Goal: Task Accomplishment & Management: Complete application form

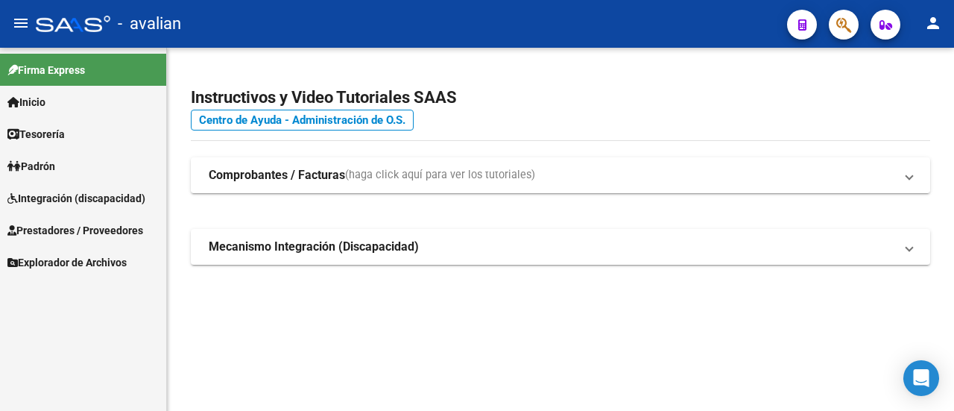
click at [66, 199] on span "Integración (discapacidad)" at bounding box center [76, 198] width 138 height 16
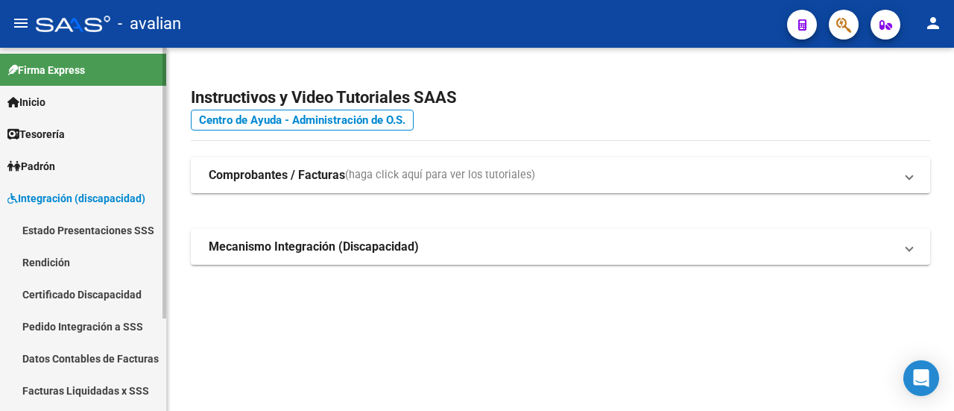
click at [73, 195] on span "Integración (discapacidad)" at bounding box center [76, 198] width 138 height 16
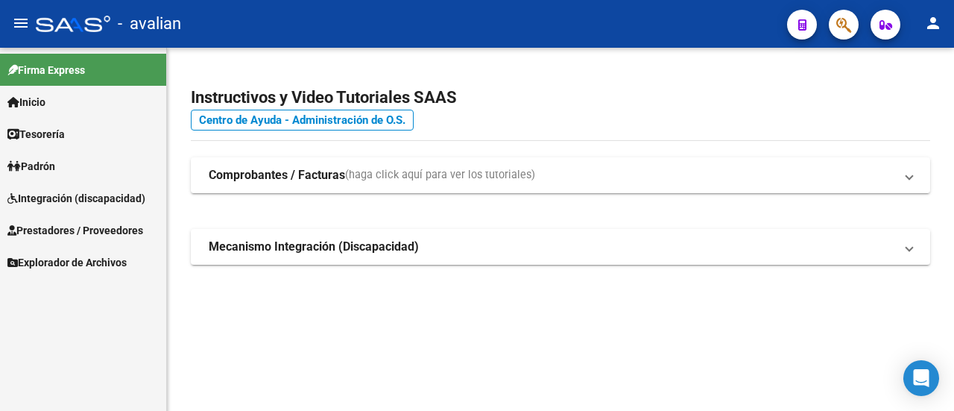
click at [64, 222] on span "Prestadores / Proveedores" at bounding box center [75, 230] width 136 height 16
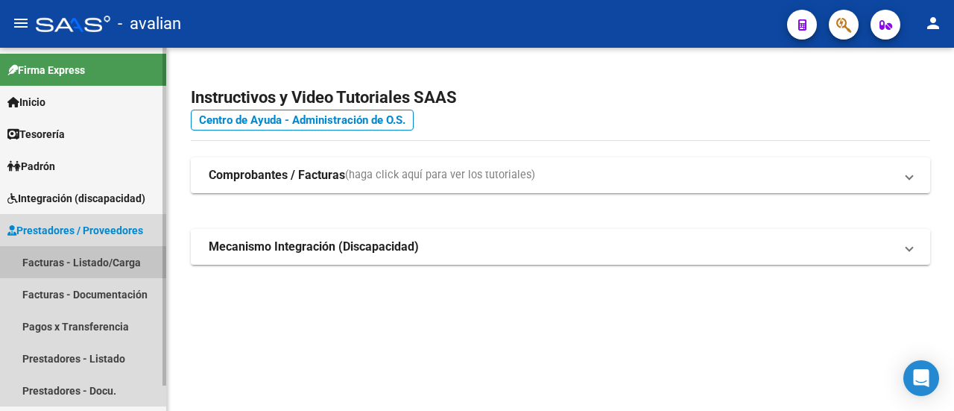
click at [75, 266] on link "Facturas - Listado/Carga" at bounding box center [83, 262] width 166 height 32
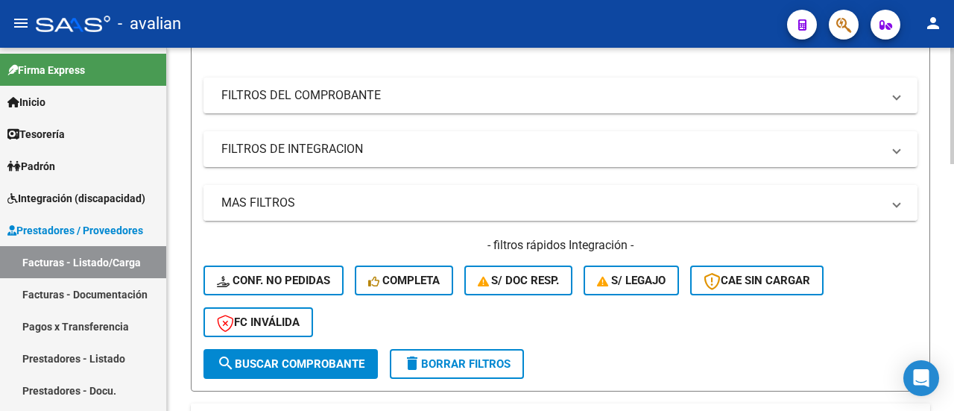
scroll to position [251, 0]
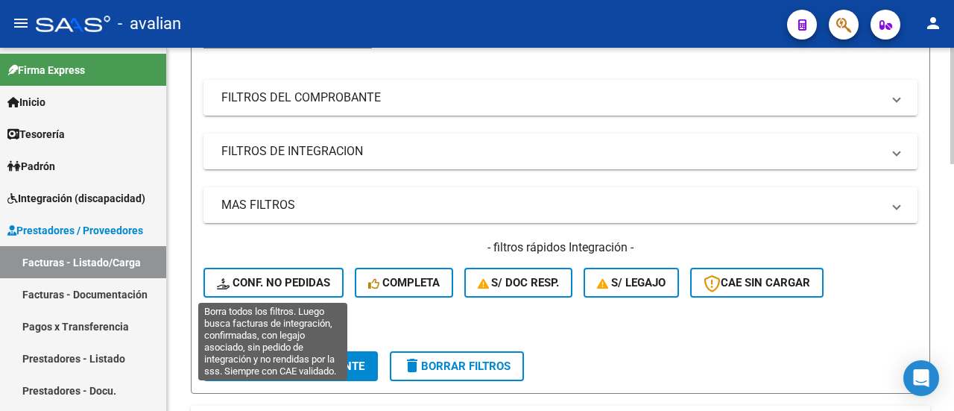
click at [289, 277] on span "Conf. no pedidas" at bounding box center [273, 282] width 113 height 13
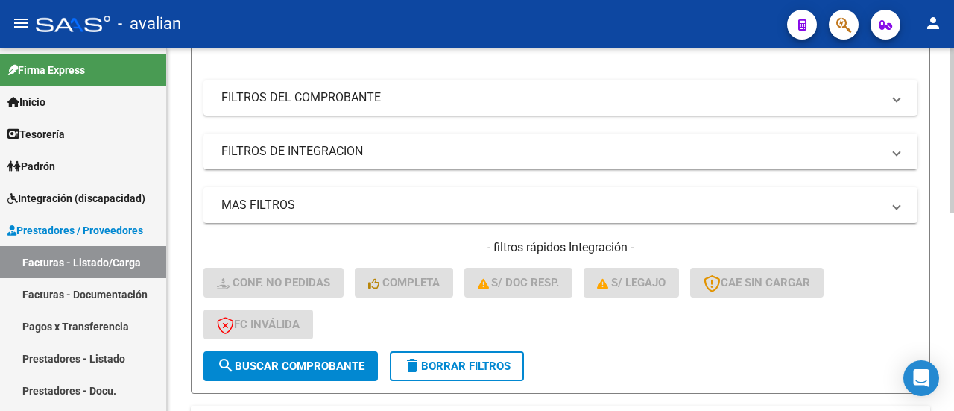
scroll to position [438, 0]
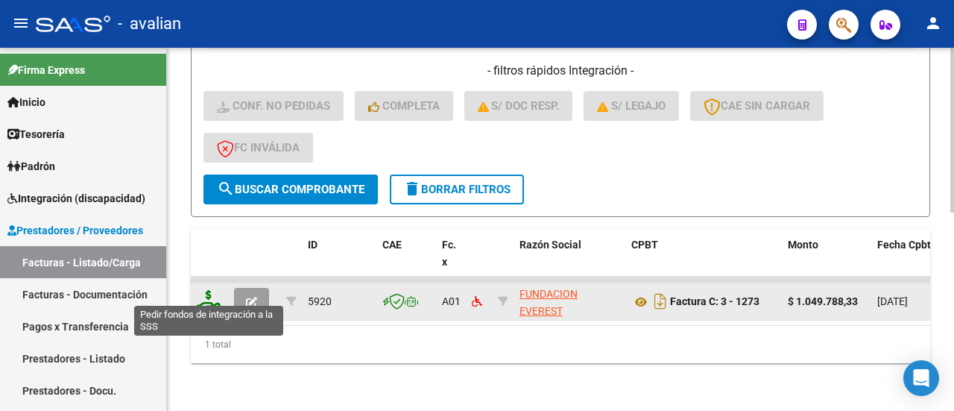
click at [207, 291] on icon at bounding box center [209, 300] width 24 height 21
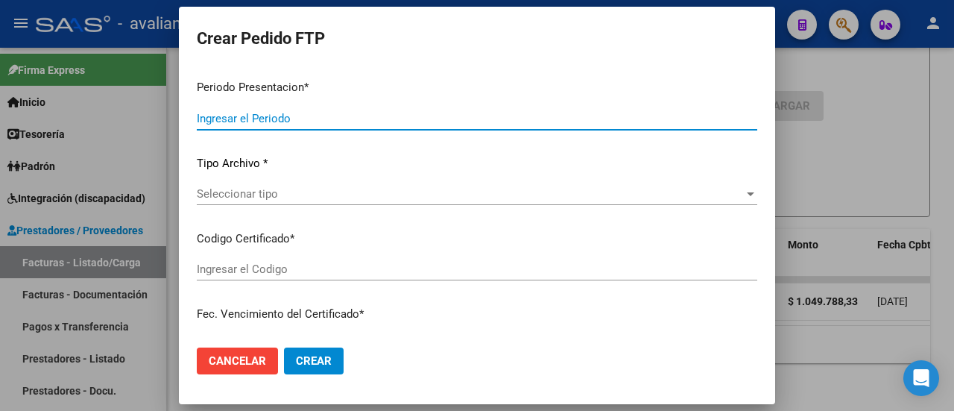
type input "202509"
type input "$ 1.049.788,33"
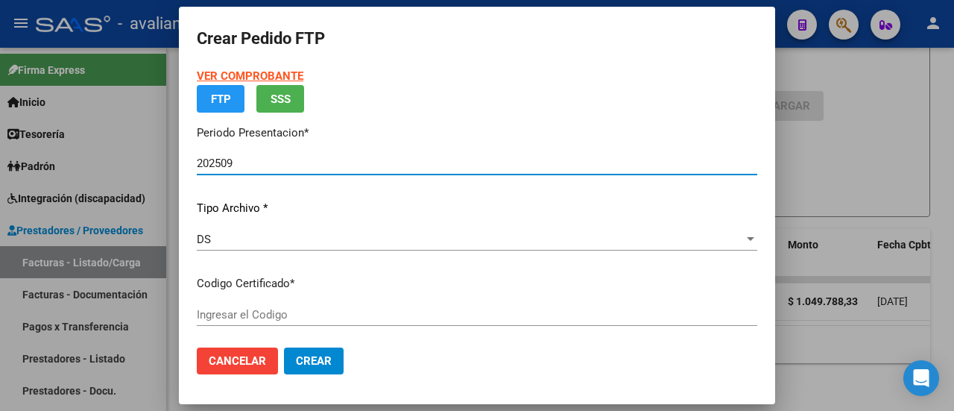
type input "ARG02000453449742022010520320105SFE169"
type input "[DATE]"
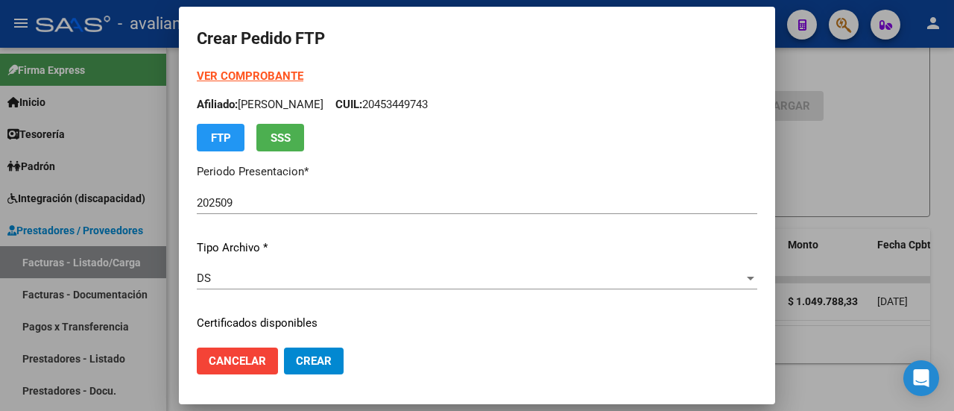
click at [269, 69] on div "VER COMPROBANTE ARCA Padrón Afiliado: [PERSON_NAME]: 20453449743 FTP SSS" at bounding box center [477, 109] width 561 height 83
click at [269, 72] on strong "VER COMPROBANTE" at bounding box center [250, 75] width 107 height 13
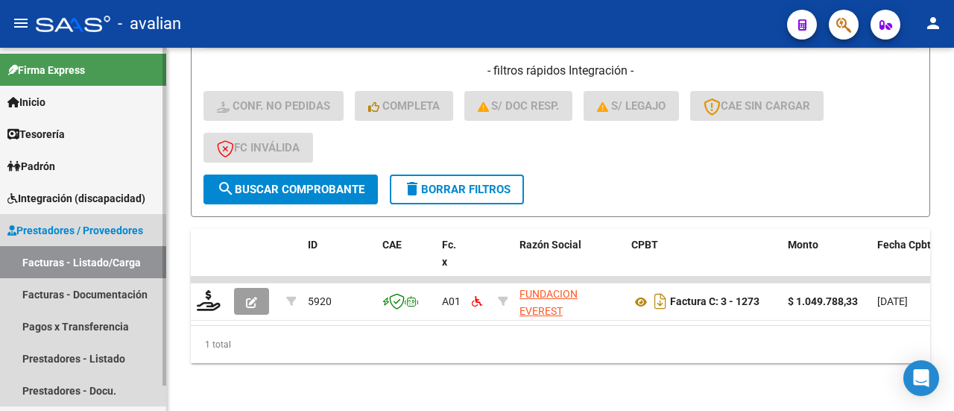
click at [78, 224] on span "Prestadores / Proveedores" at bounding box center [75, 230] width 136 height 16
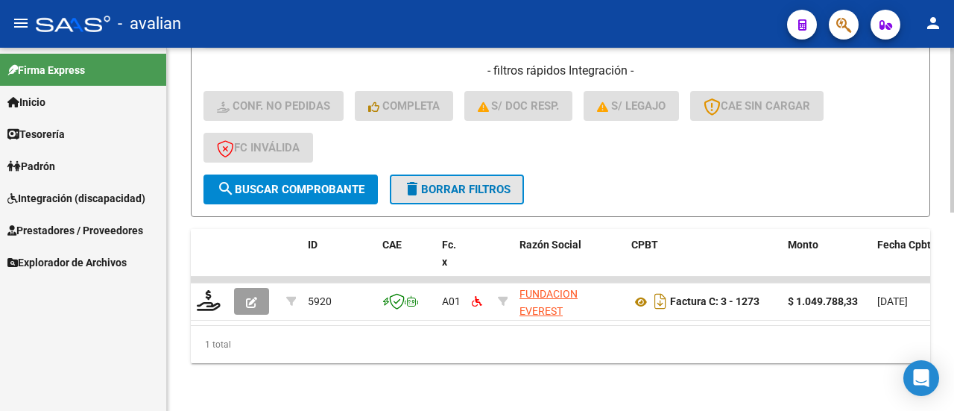
drag, startPoint x: 423, startPoint y: 183, endPoint x: 447, endPoint y: 160, distance: 32.7
click at [423, 183] on span "delete Borrar Filtros" at bounding box center [456, 189] width 107 height 13
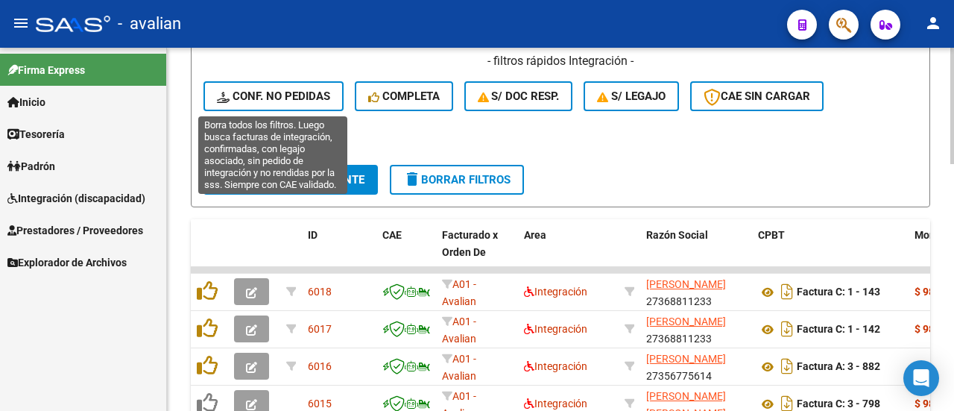
drag, startPoint x: 258, startPoint y: 95, endPoint x: 428, endPoint y: 105, distance: 170.3
click at [259, 94] on span "Conf. no pedidas" at bounding box center [273, 95] width 113 height 13
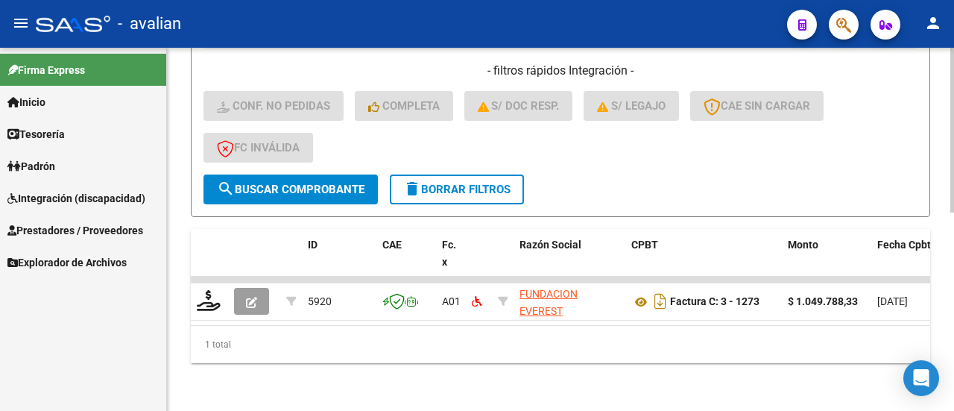
drag, startPoint x: 179, startPoint y: 214, endPoint x: 182, endPoint y: 224, distance: 10.9
click at [179, 214] on div "Video tutorial PRESTADORES -> Listado de CPBTs Emitidos por Prestadores / Prove…" at bounding box center [560, 15] width 787 height 791
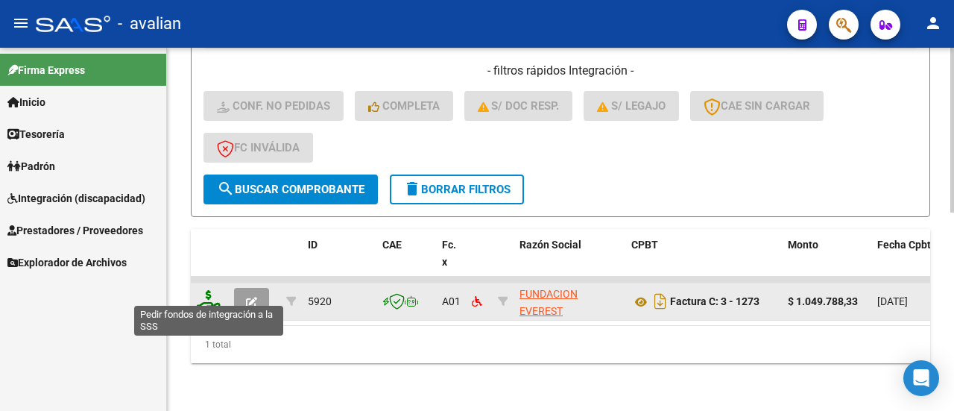
click at [206, 291] on icon at bounding box center [209, 300] width 24 height 21
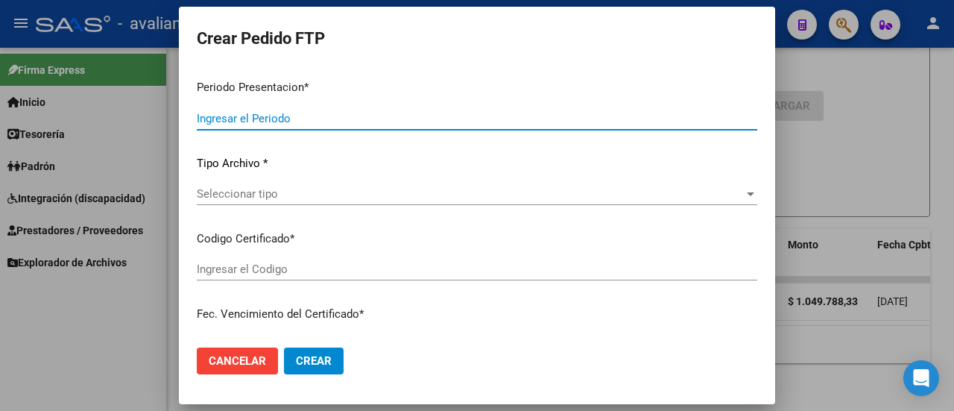
type input "202509"
type input "$ 1.049.788,33"
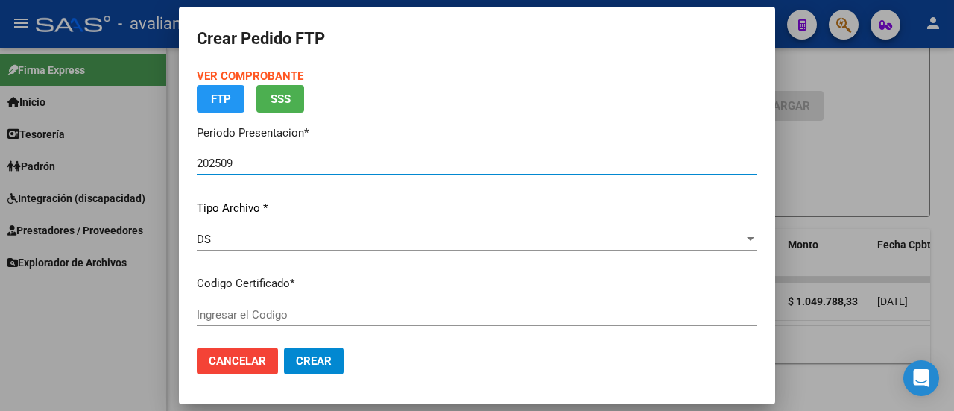
type input "ARG02000453449742022010520320105SFE169"
type input "[DATE]"
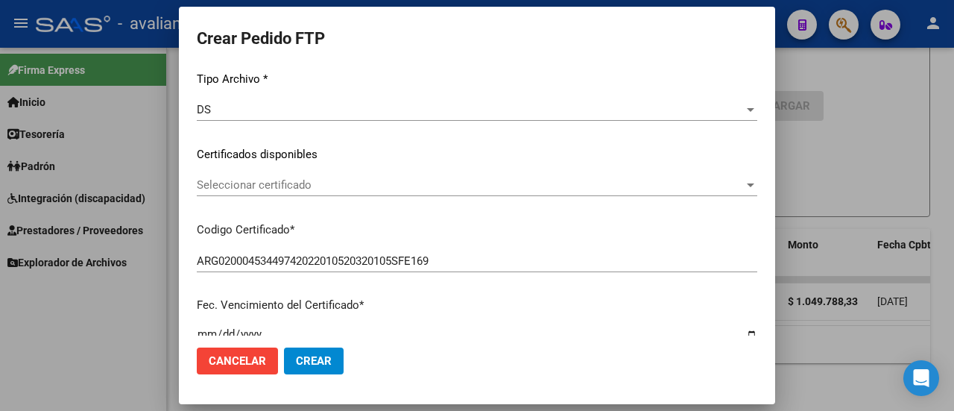
scroll to position [149, 0]
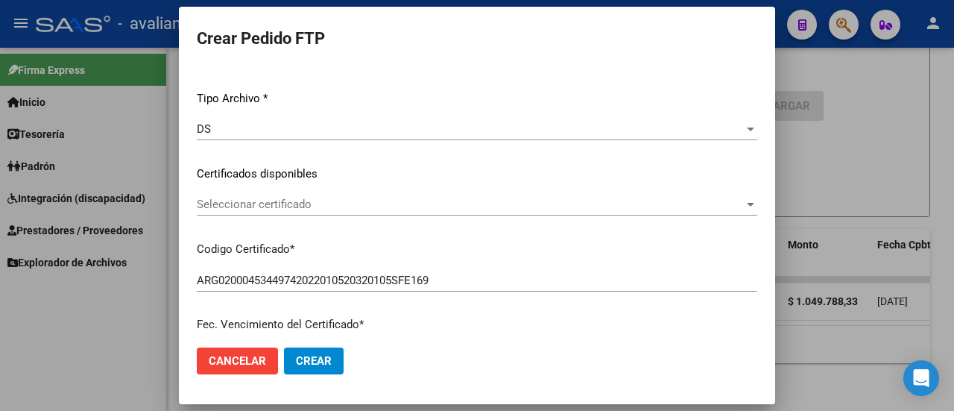
click at [364, 196] on div "Seleccionar certificado Seleccionar certificado" at bounding box center [477, 204] width 561 height 22
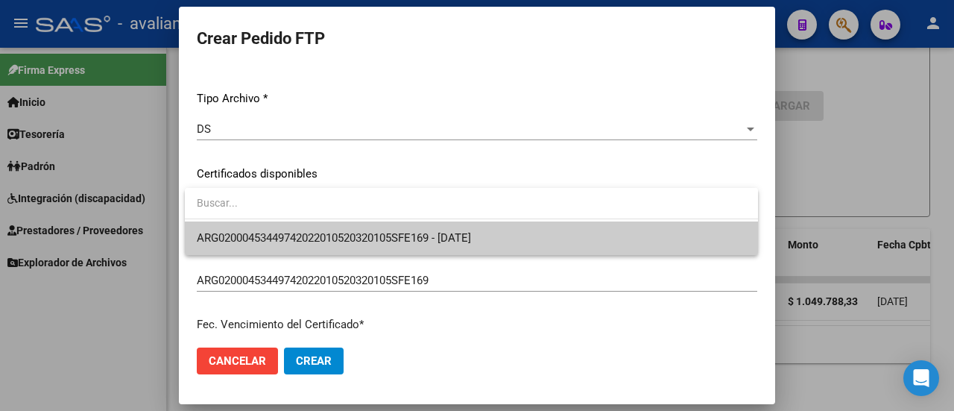
click at [368, 229] on span "ARG02000453449742022010520320105SFE169 - [DATE]" at bounding box center [471, 238] width 549 height 34
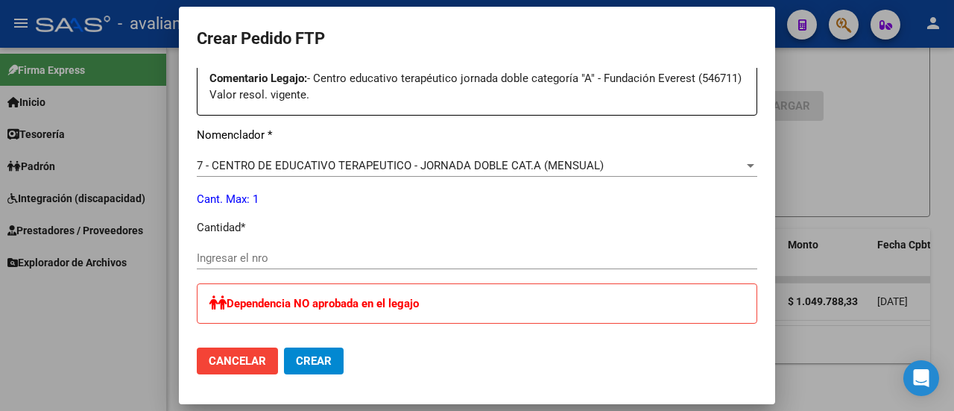
scroll to position [596, 0]
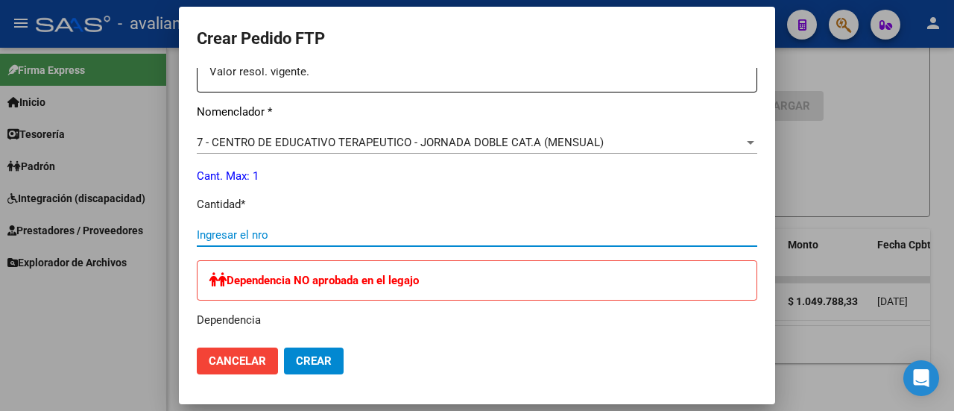
click at [245, 235] on input "Ingresar el nro" at bounding box center [477, 234] width 561 height 13
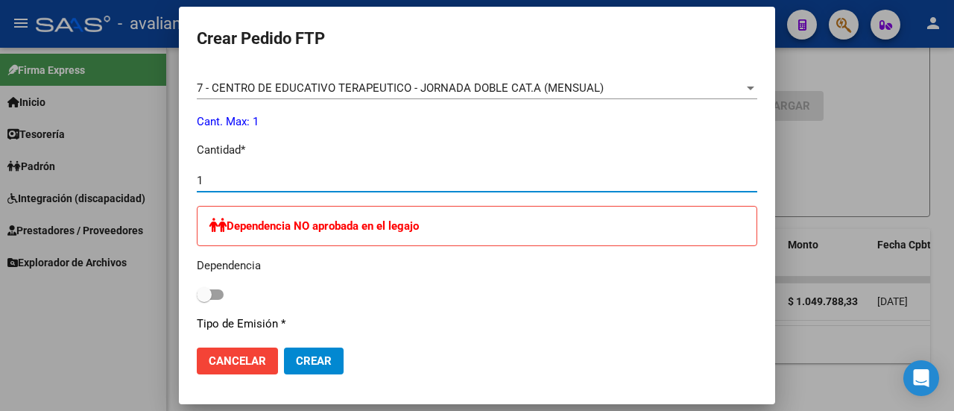
scroll to position [671, 0]
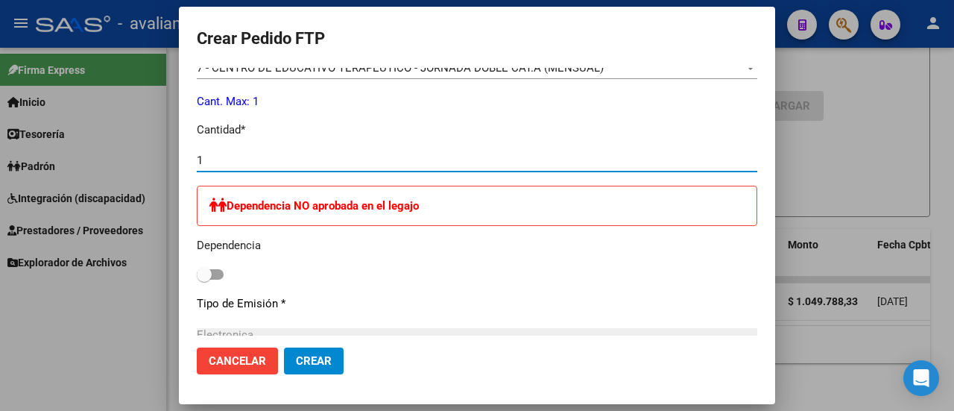
type input "1"
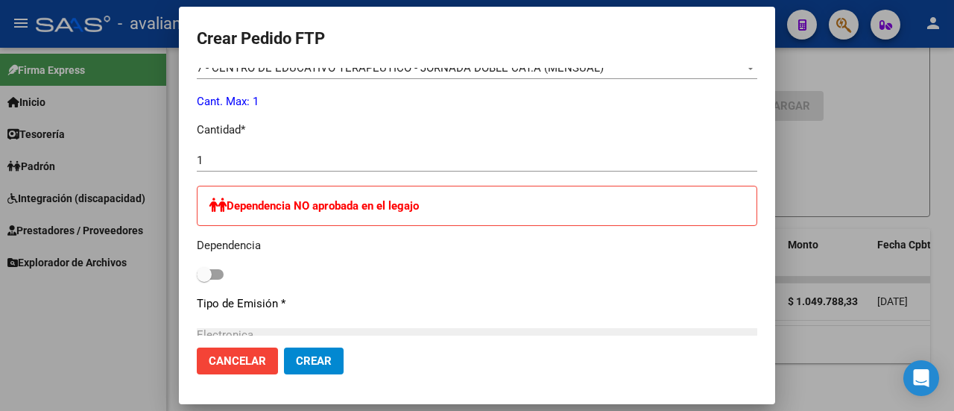
drag, startPoint x: 414, startPoint y: 23, endPoint x: 545, endPoint y: 33, distance: 131.5
click at [558, 33] on mat-dialog-container "Crear Pedido FTP VER COMPROBANTE ARCA Padrón Afiliado: [PERSON_NAME]: 204534497…" at bounding box center [477, 205] width 596 height 397
drag, startPoint x: 424, startPoint y: 28, endPoint x: 579, endPoint y: 31, distance: 155.0
click at [579, 31] on h2 "Crear Pedido FTP" at bounding box center [477, 39] width 561 height 28
click at [239, 361] on span "Cancelar" at bounding box center [237, 360] width 57 height 13
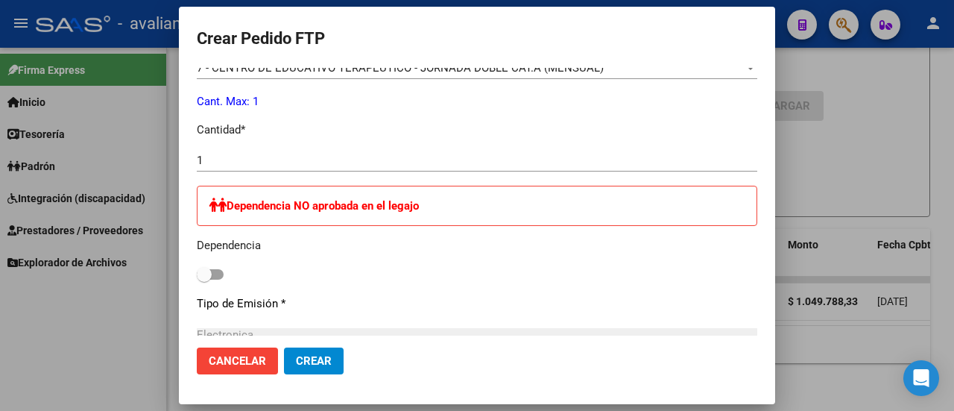
scroll to position [0, 0]
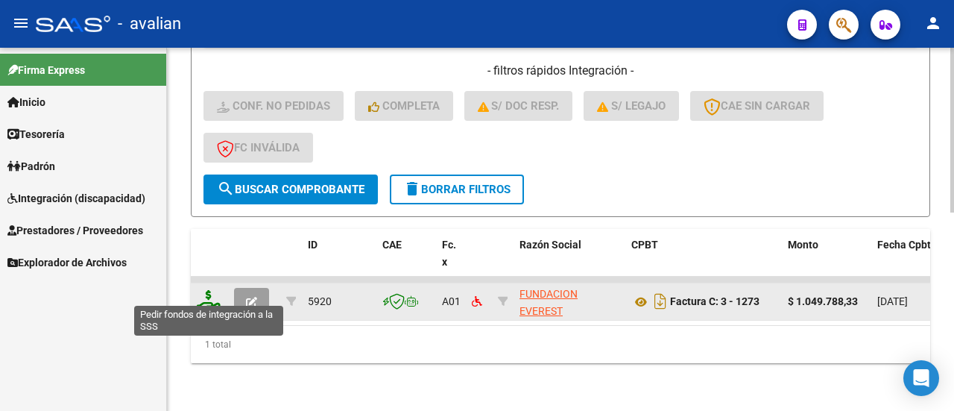
click at [203, 290] on icon at bounding box center [209, 300] width 24 height 21
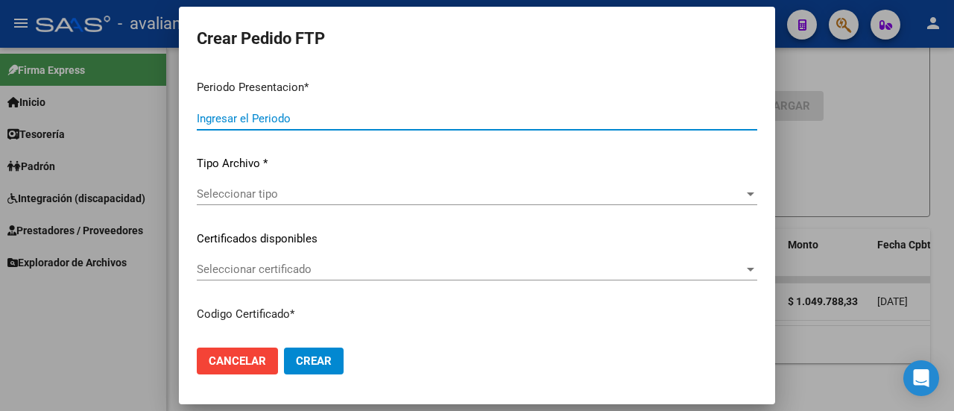
type input "202509"
type input "$ 1.049.788,33"
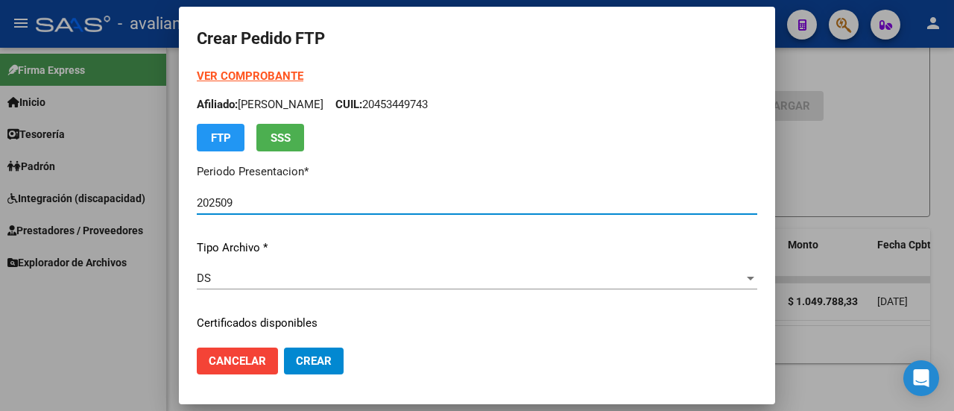
type input "ARG02000453449742022010520320105SFE169"
type input "[DATE]"
click at [230, 80] on strong "VER COMPROBANTE" at bounding box center [250, 75] width 107 height 13
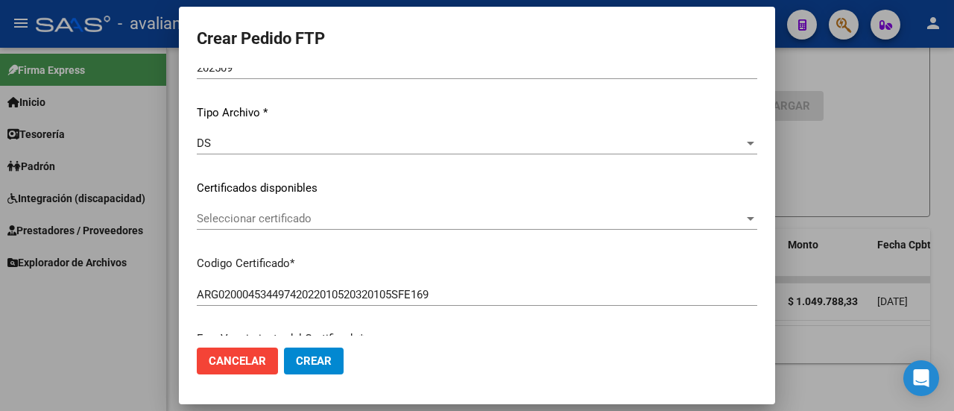
scroll to position [149, 0]
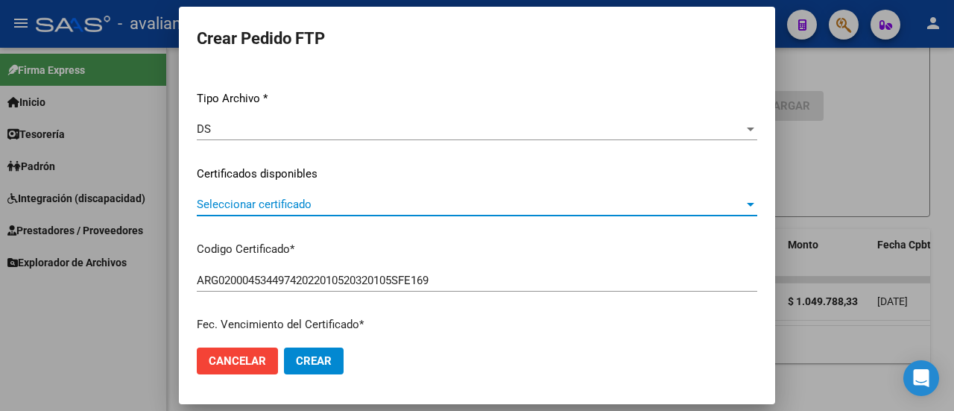
click at [291, 198] on span "Seleccionar certificado" at bounding box center [470, 204] width 547 height 13
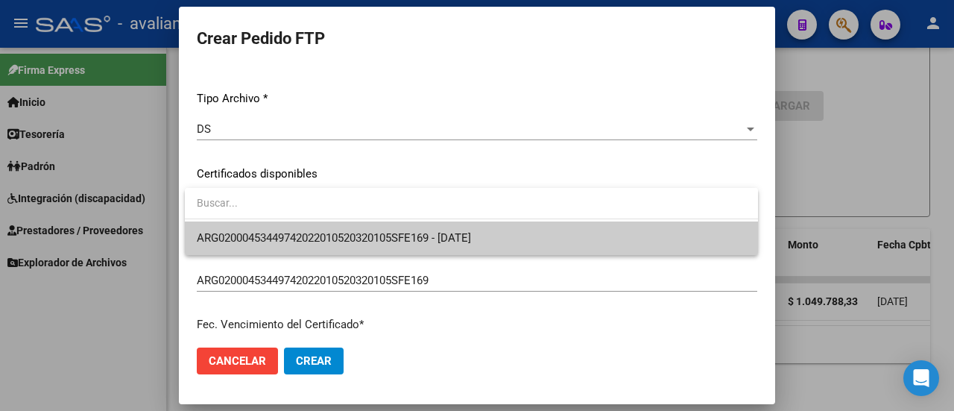
click at [295, 232] on span "ARG02000453449742022010520320105SFE169 - [DATE]" at bounding box center [334, 237] width 274 height 13
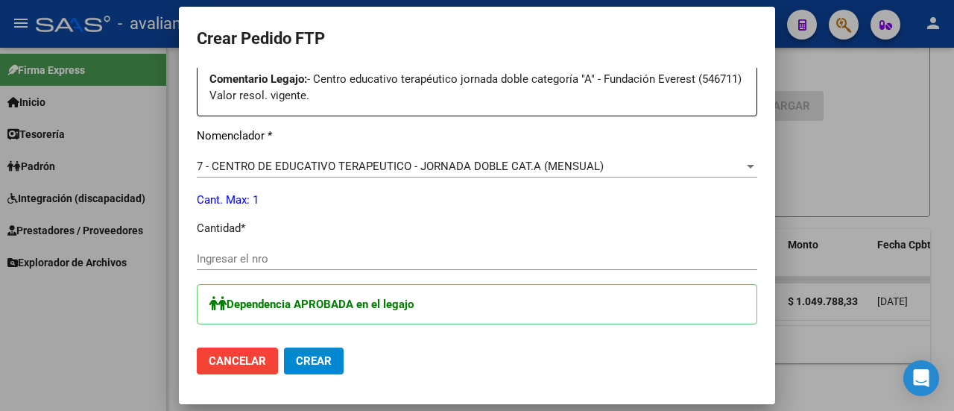
scroll to position [596, 0]
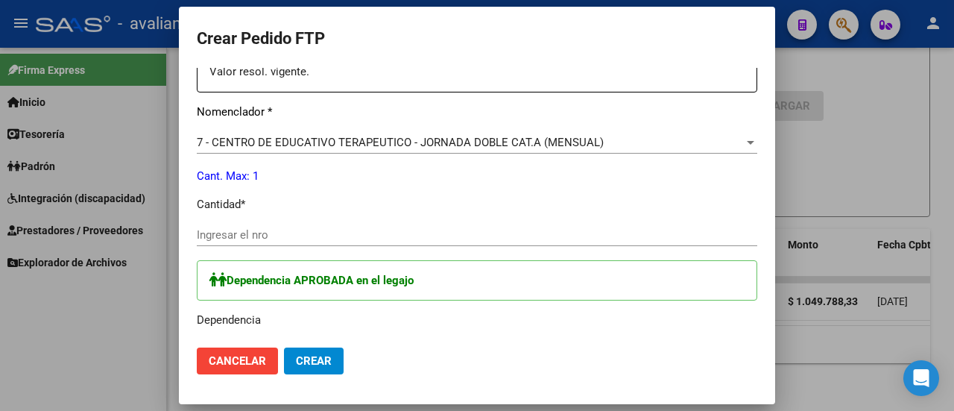
click at [326, 232] on input "Ingresar el nro" at bounding box center [477, 234] width 561 height 13
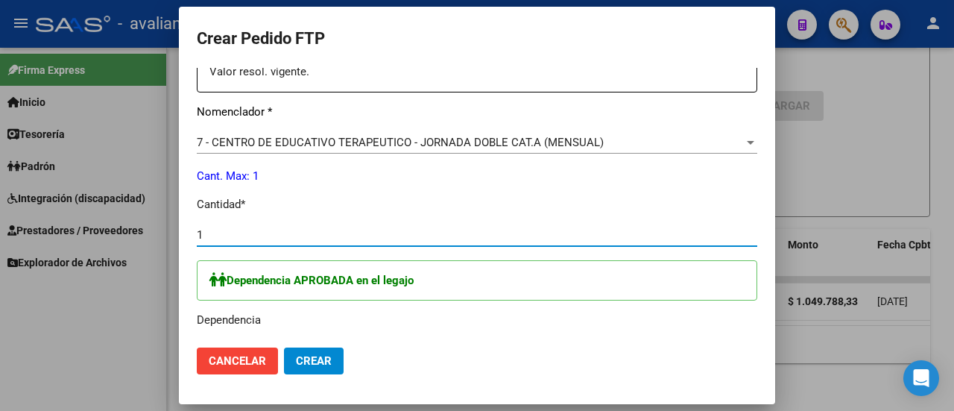
type input "1"
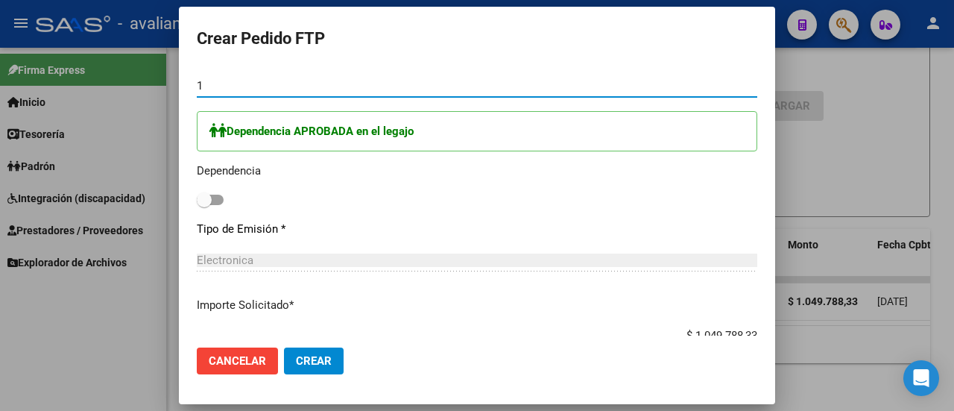
click at [216, 198] on span at bounding box center [210, 200] width 27 height 10
click at [204, 205] on input "checkbox" at bounding box center [203, 205] width 1 height 1
checkbox input "true"
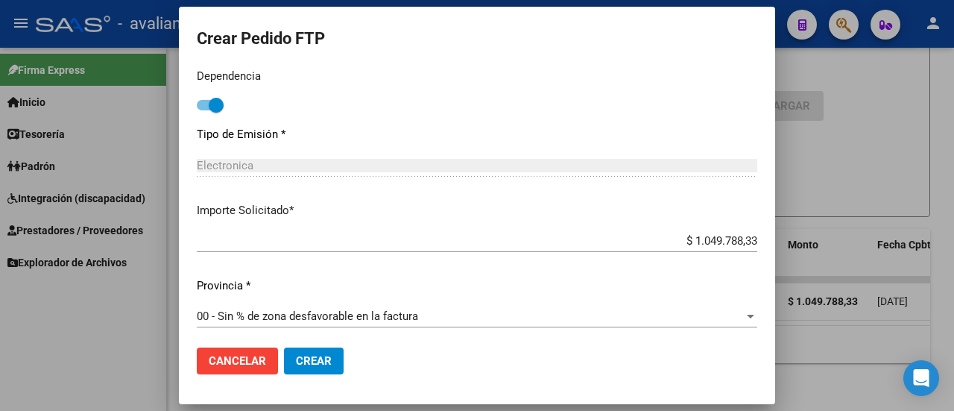
scroll to position [844, 0]
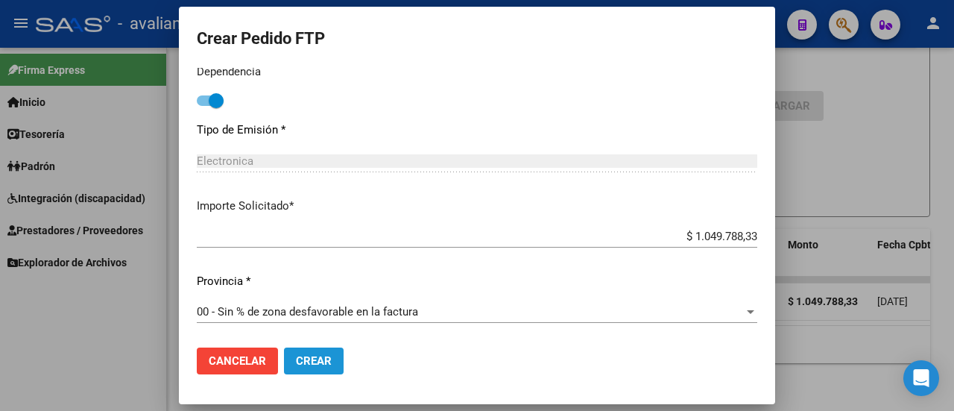
click at [323, 359] on span "Crear" at bounding box center [314, 360] width 36 height 13
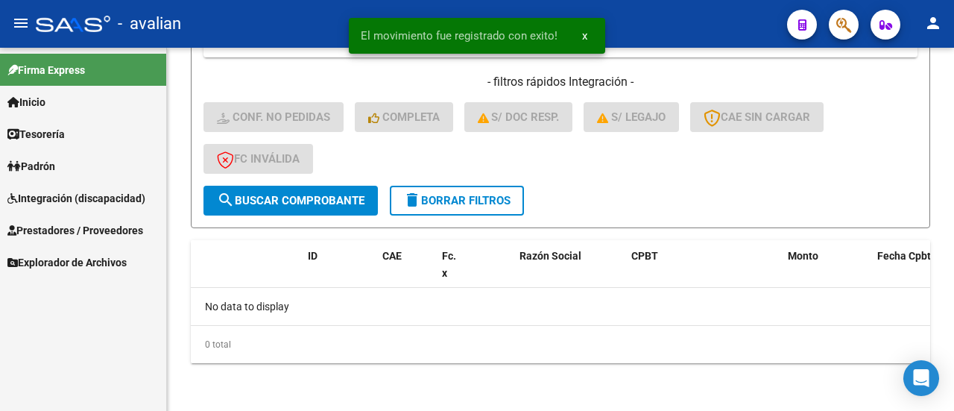
scroll to position [415, 0]
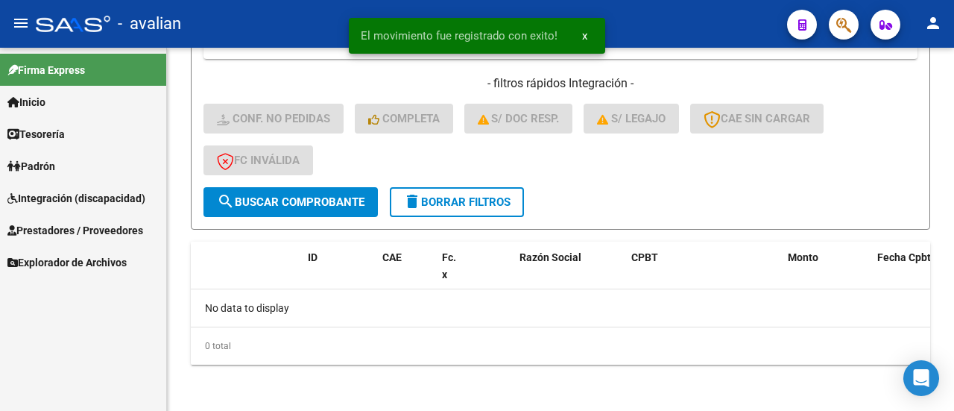
click at [583, 31] on span "x" at bounding box center [584, 35] width 5 height 13
